Goal: Task Accomplishment & Management: Use online tool/utility

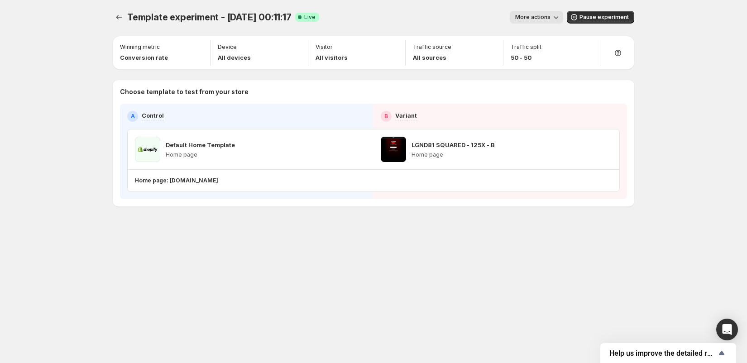
click at [60, 159] on div "Template experiment - [DATE] 00:11:17. This page is ready Template experiment -…" at bounding box center [373, 181] width 747 height 363
click at [121, 20] on icon "Experiments" at bounding box center [119, 17] width 9 height 9
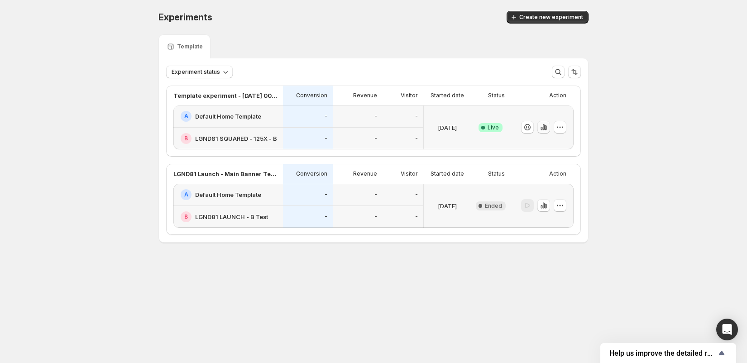
click at [544, 128] on icon "button" at bounding box center [544, 128] width 2 height 6
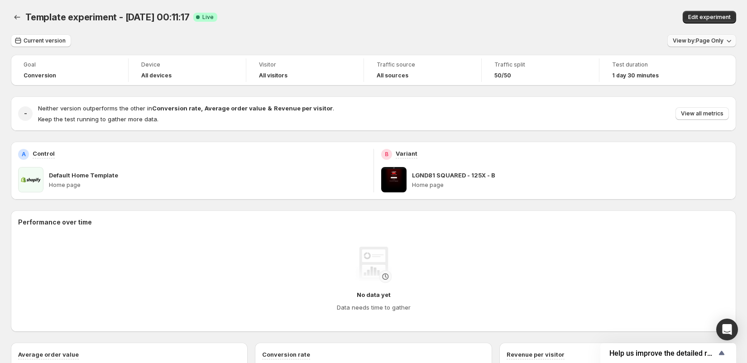
click at [716, 39] on span "View by: Page Only" at bounding box center [698, 40] width 51 height 7
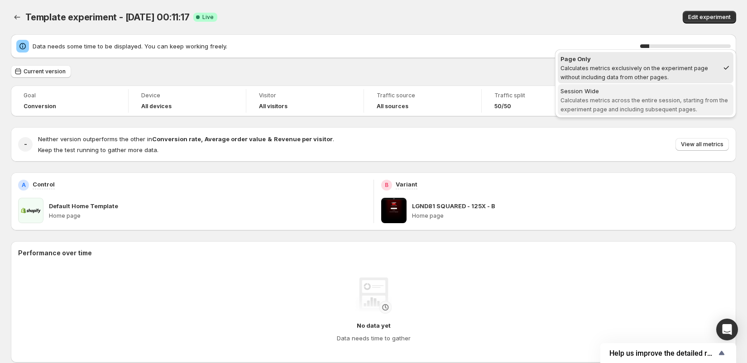
click at [661, 101] on span "Calculates metrics across the entire session, starting from the experiment page…" at bounding box center [645, 105] width 168 height 16
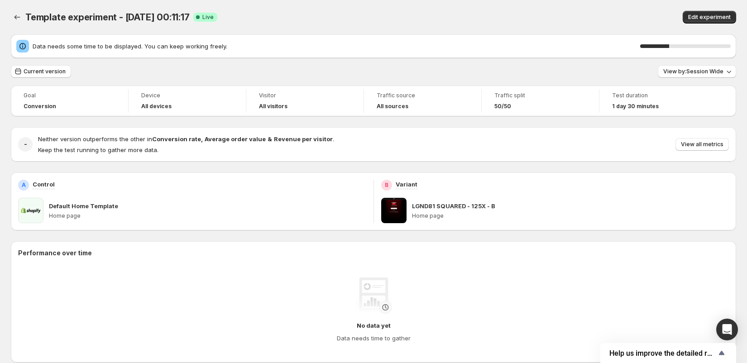
drag, startPoint x: 486, startPoint y: 192, endPoint x: 486, endPoint y: 264, distance: 72.5
click at [486, 216] on div "B Variant LGND81 SQUARED - 125X - B Home page" at bounding box center [555, 202] width 363 height 58
click at [431, 234] on div "Goal Conversion Device All devices Visitor All visitors Traffic source All sour…" at bounding box center [374, 357] width 726 height 543
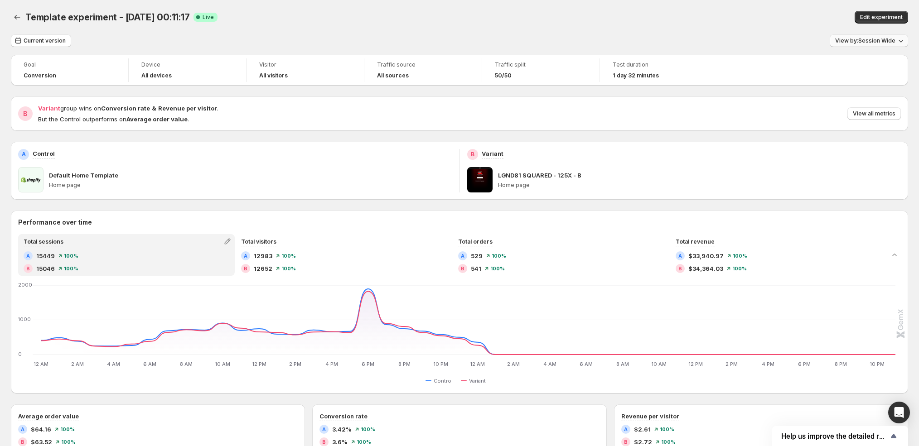
click at [747, 35] on button "View by: Session Wide" at bounding box center [868, 40] width 78 height 13
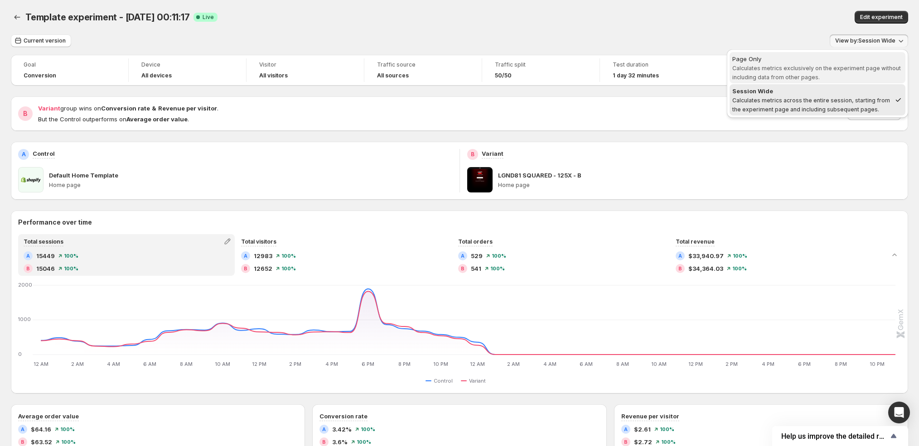
click at [747, 72] on span "Page Only Calculates metrics exclusively on the experiment page without includi…" at bounding box center [817, 67] width 170 height 27
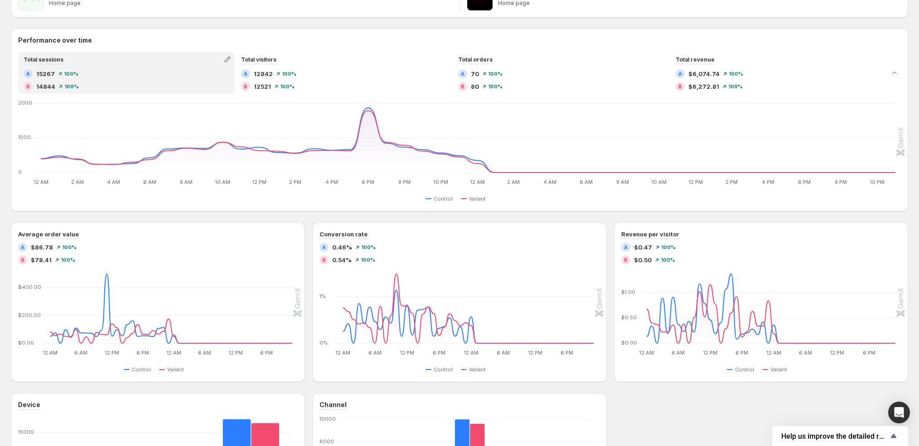
scroll to position [355, 0]
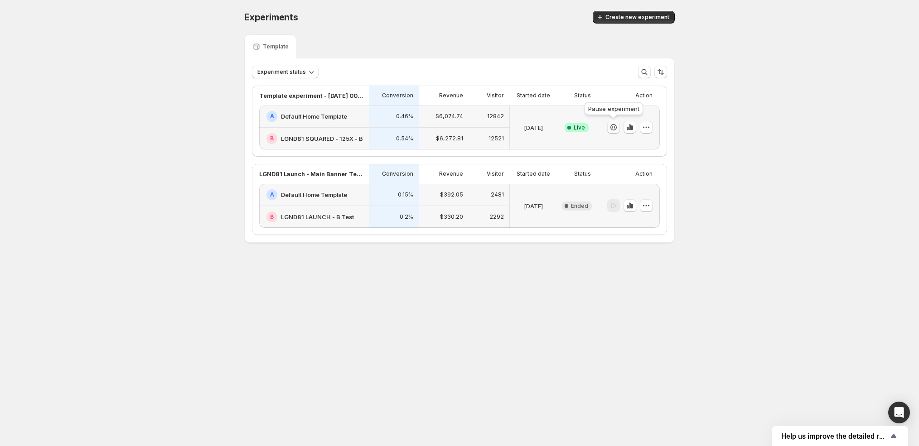
click at [613, 127] on icon "button" at bounding box center [613, 127] width 9 height 9
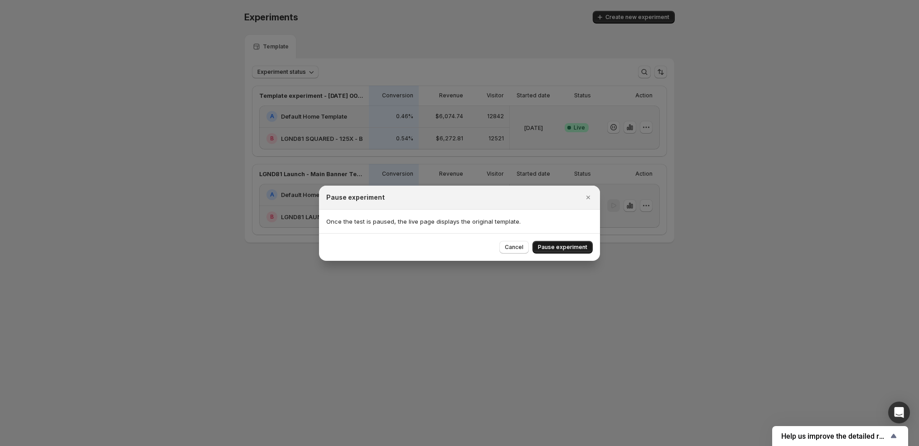
click at [558, 247] on span "Pause experiment" at bounding box center [562, 247] width 49 height 7
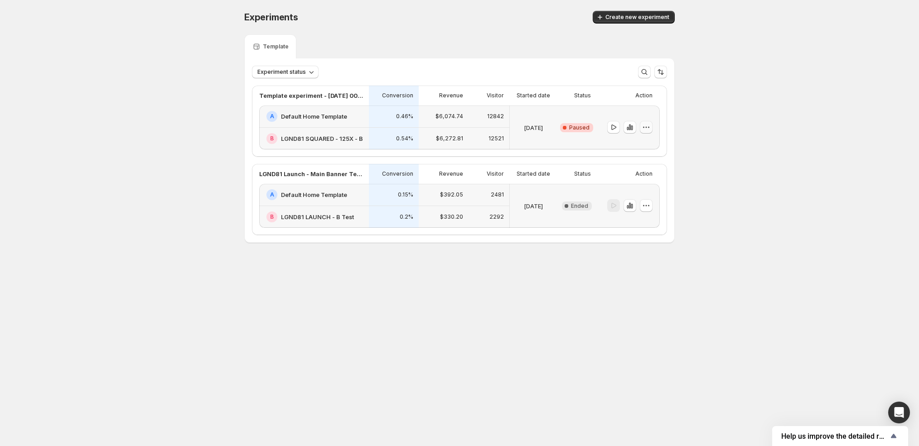
click at [647, 125] on icon "button" at bounding box center [645, 127] width 9 height 9
click at [723, 133] on div "Experiments. This page is ready Experiments Create new experiment Template Expe…" at bounding box center [459, 146] width 919 height 292
